Goal: Use online tool/utility: Use online tool/utility

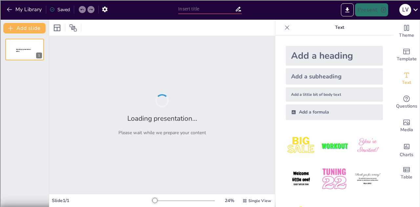
type input "Empathy in Action: Engaging Multilingual Learners Through Interactive Activities"
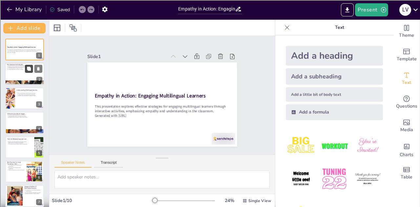
click at [26, 71] on button at bounding box center [29, 69] width 8 height 8
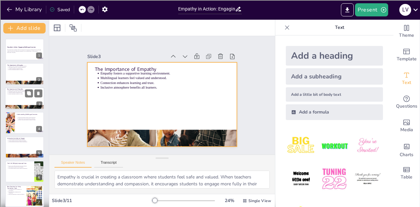
click at [13, 98] on div at bounding box center [24, 98] width 39 height 22
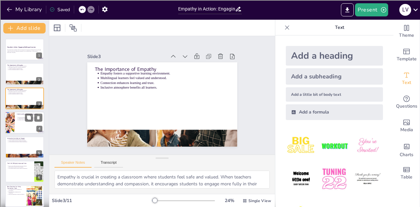
click at [18, 122] on div at bounding box center [24, 123] width 39 height 22
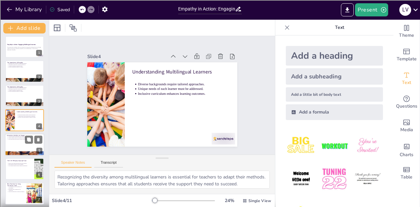
click at [16, 147] on div at bounding box center [24, 144] width 39 height 22
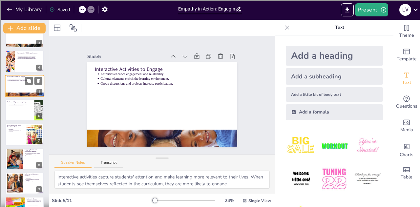
scroll to position [67, 0]
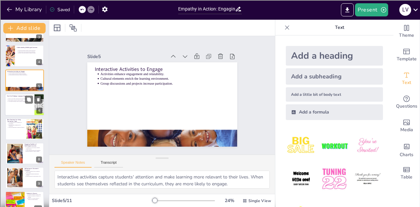
click at [17, 110] on div at bounding box center [24, 104] width 39 height 22
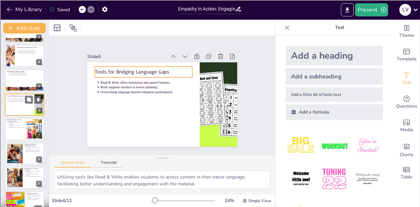
scroll to position [51, 0]
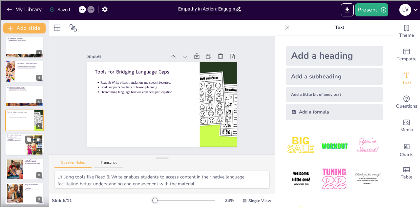
click at [11, 141] on p "Encourage native language use for connections." at bounding box center [16, 141] width 16 height 3
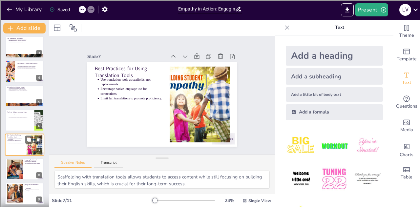
scroll to position [75, 0]
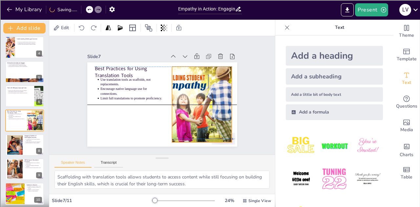
click at [200, 105] on div at bounding box center [173, 134] width 115 height 124
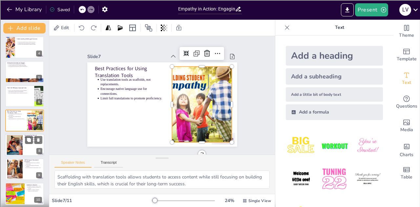
click at [16, 149] on div at bounding box center [15, 145] width 30 height 20
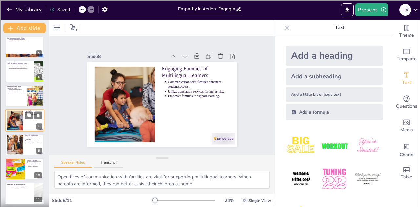
click at [16, 149] on div at bounding box center [15, 145] width 34 height 20
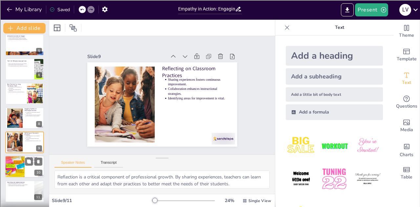
click at [20, 170] on div at bounding box center [15, 167] width 22 height 22
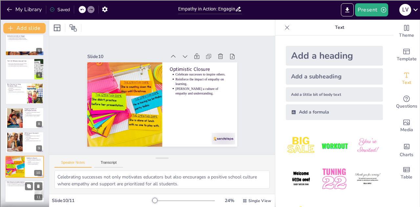
click at [16, 187] on div at bounding box center [24, 191] width 39 height 22
type textarea "Taking steps to implement new strategies is vital for improving educational pra…"
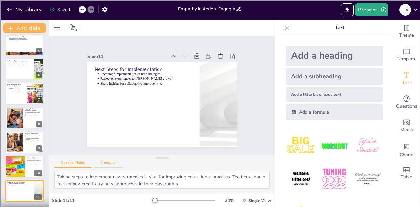
click at [110, 166] on button "Transcript" at bounding box center [108, 163] width 29 height 7
